Goal: Transaction & Acquisition: Purchase product/service

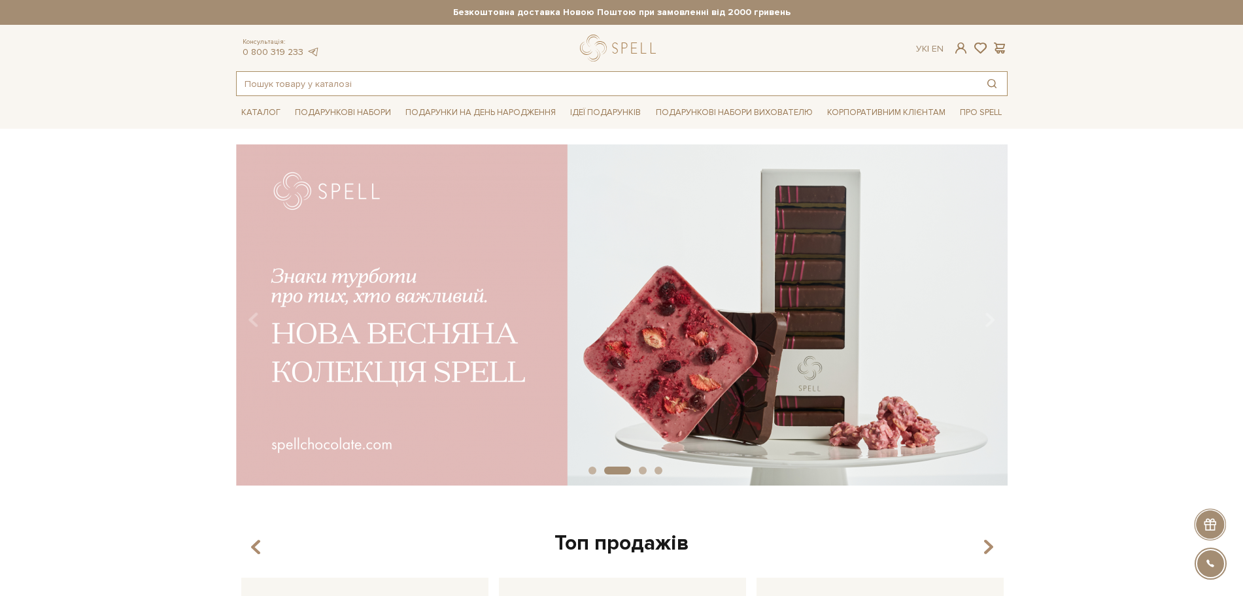
click at [307, 84] on input "text" at bounding box center [607, 84] width 740 height 24
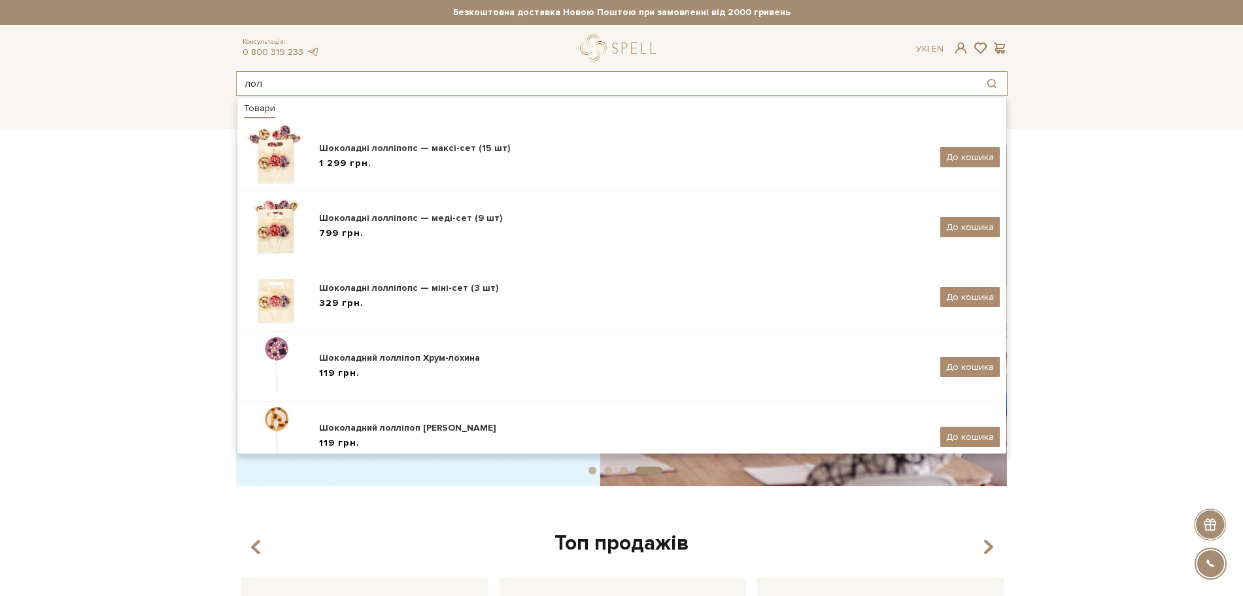
type input "лол"
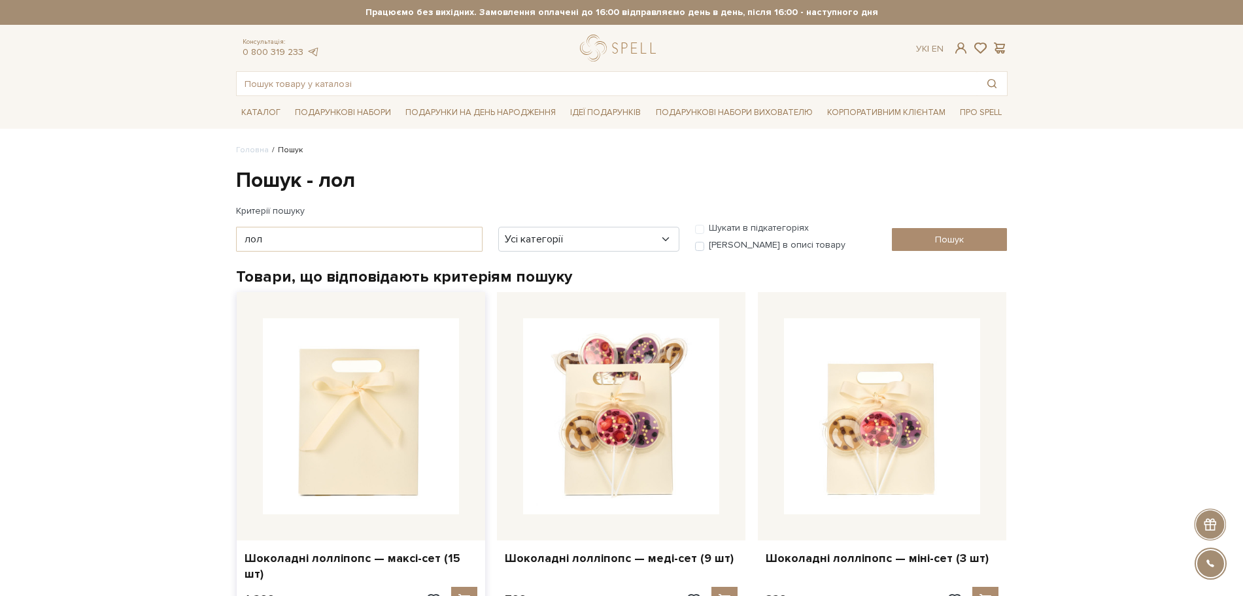
click at [332, 432] on img at bounding box center [361, 416] width 196 height 196
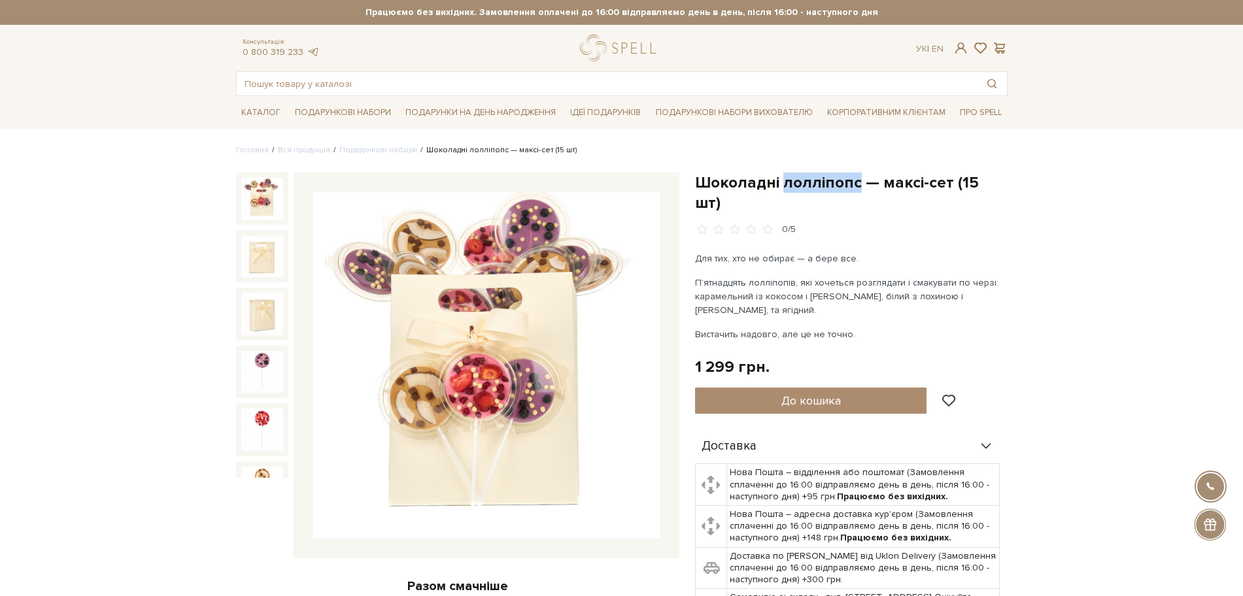
drag, startPoint x: 780, startPoint y: 186, endPoint x: 856, endPoint y: 182, distance: 76.0
click at [856, 182] on h1 "Шоколадні лолліпопс — максі-сет (15 шт)" at bounding box center [851, 193] width 313 height 41
copy h1 "лолліпопс"
